Goal: Navigation & Orientation: Find specific page/section

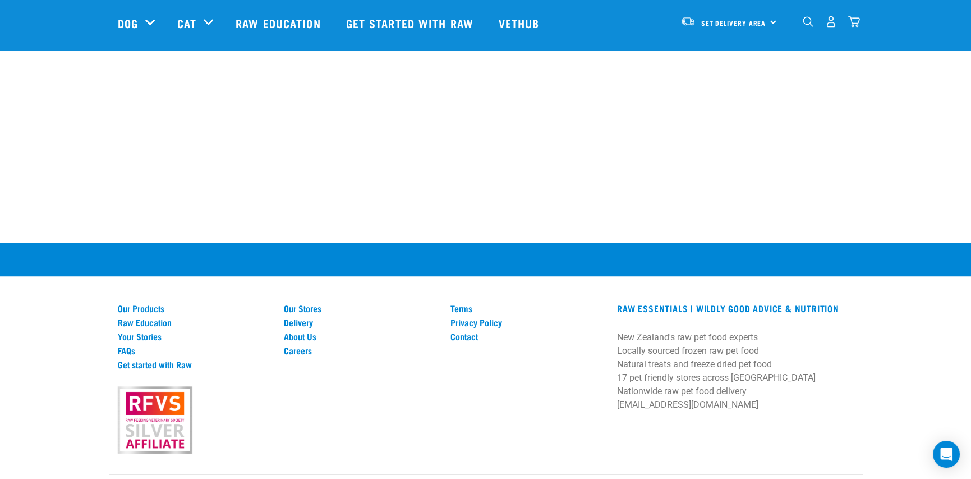
scroll to position [2155, 0]
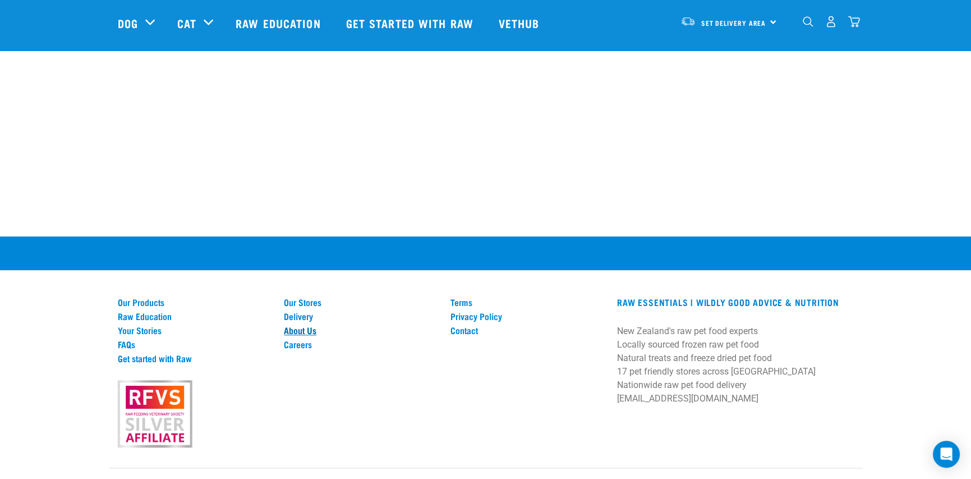
drag, startPoint x: 297, startPoint y: 297, endPoint x: 306, endPoint y: 297, distance: 9.0
click at [297, 325] on link "About Us" at bounding box center [360, 330] width 153 height 10
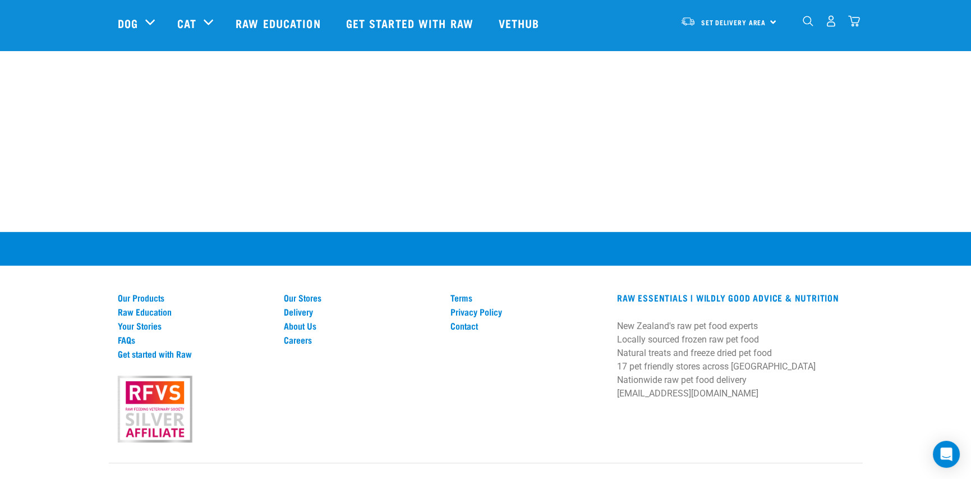
scroll to position [1551, 0]
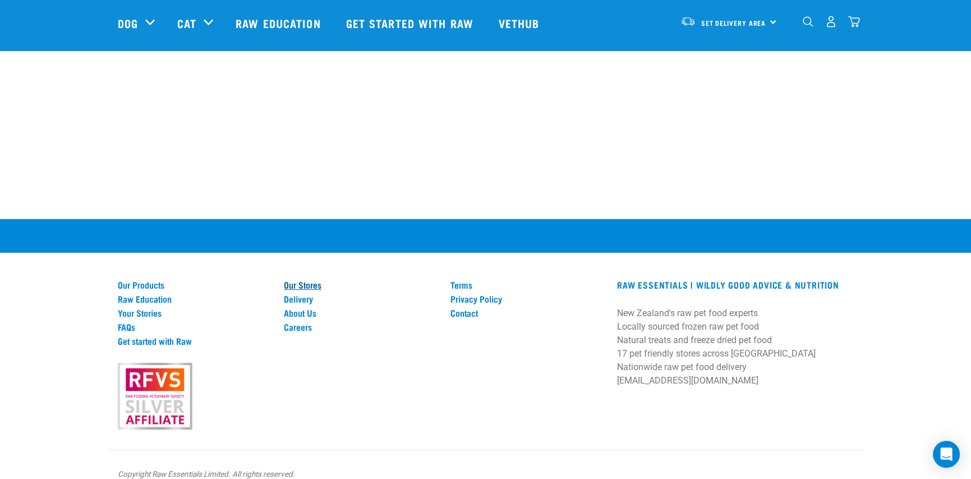
click at [308, 279] on link "Our Stores" at bounding box center [360, 284] width 153 height 10
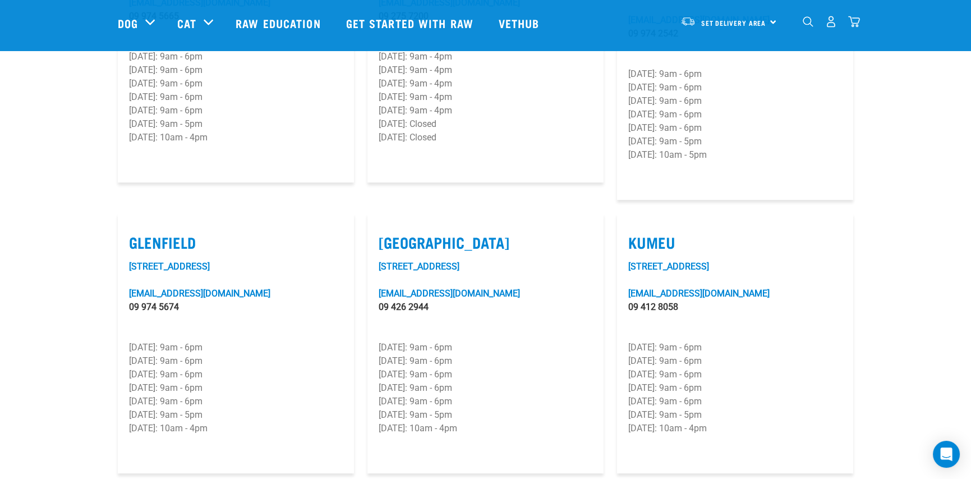
scroll to position [337, 0]
